Goal: Download file/media

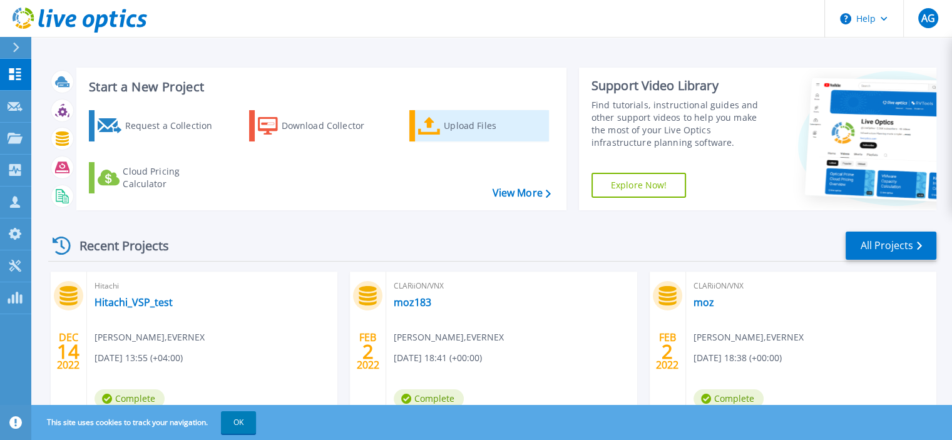
click at [466, 128] on div "Upload Files" at bounding box center [494, 125] width 100 height 25
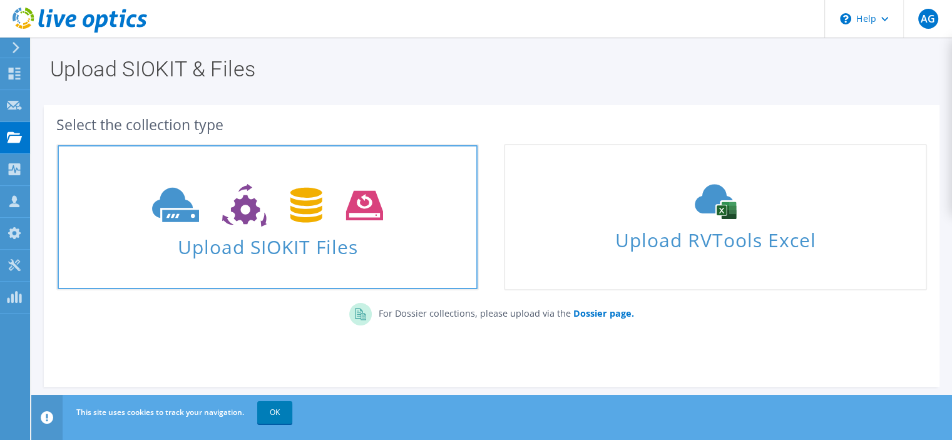
click at [307, 241] on span "Upload SIOKIT Files" at bounding box center [268, 243] width 420 height 27
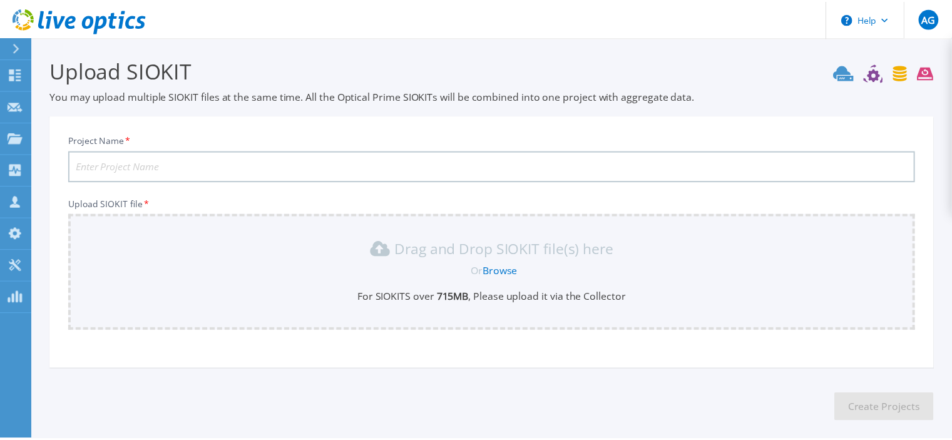
scroll to position [58, 0]
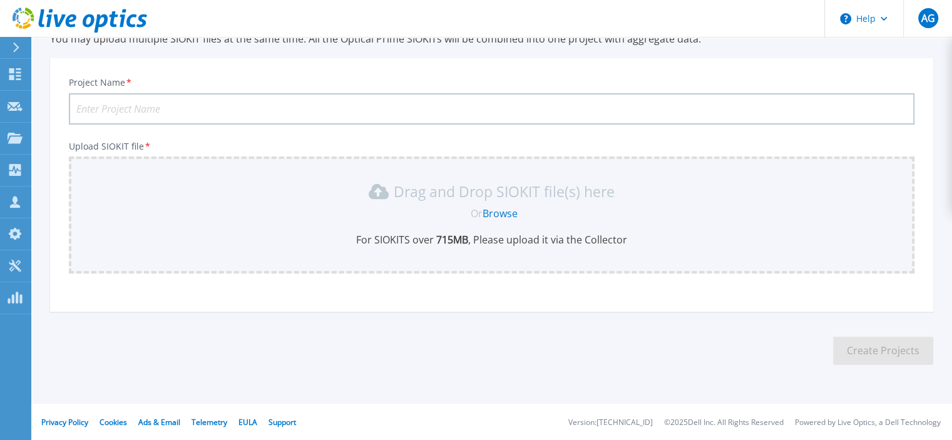
click at [184, 107] on input "Project Name *" at bounding box center [492, 108] width 846 height 31
type input "Unity 500"
click at [503, 211] on link "Browse" at bounding box center [500, 214] width 35 height 14
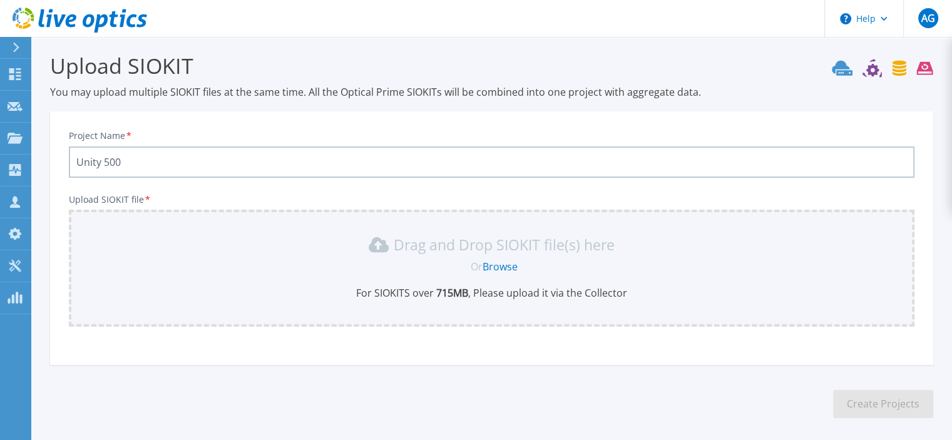
scroll to position [0, 0]
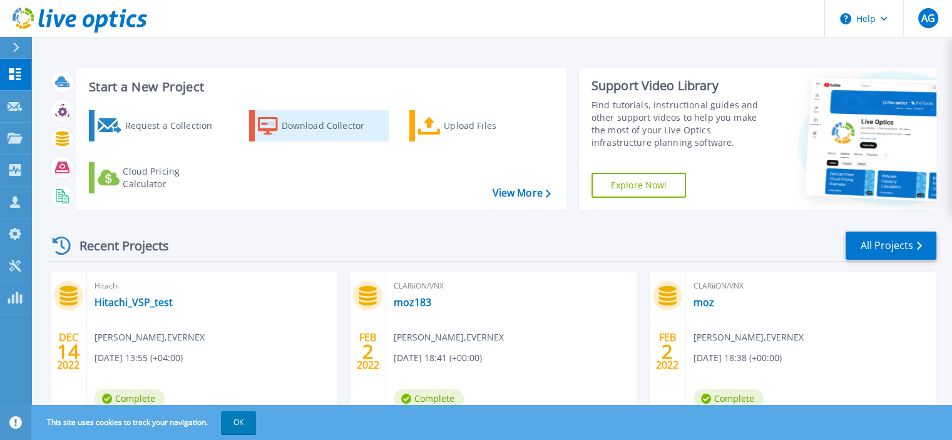
click at [333, 123] on div "Download Collector" at bounding box center [332, 125] width 100 height 25
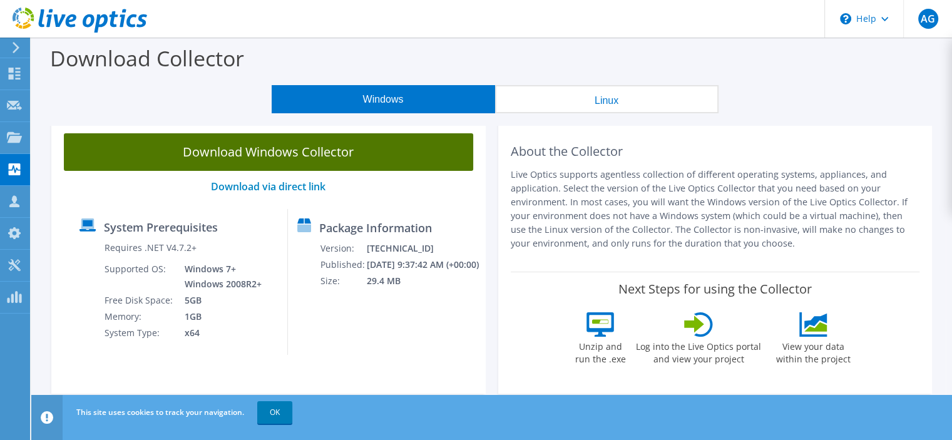
click at [352, 150] on link "Download Windows Collector" at bounding box center [269, 152] width 410 height 38
